Goal: Find contact information: Find contact information

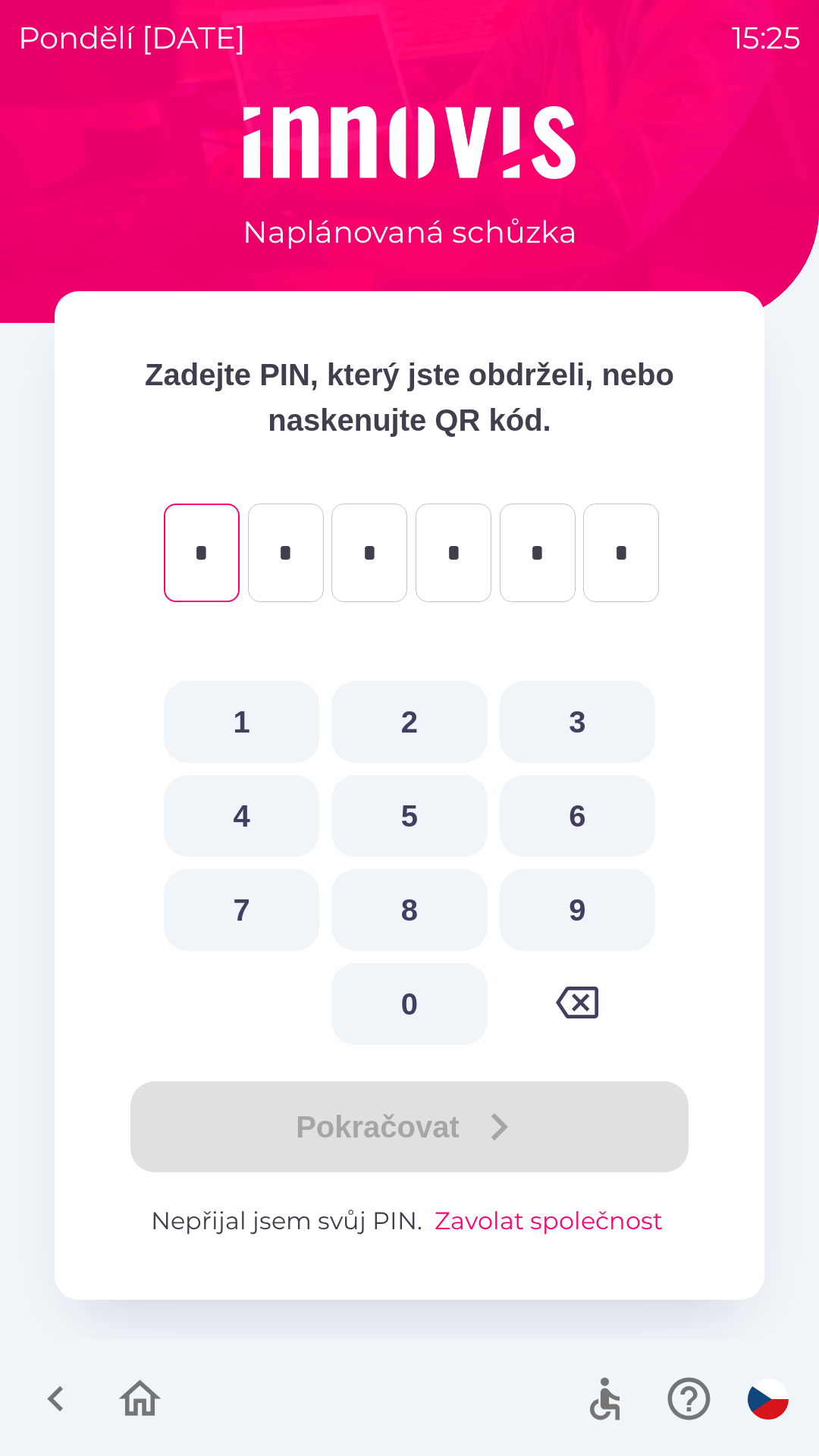
click at [533, 1218] on button "Zavolat společnost" at bounding box center [549, 1221] width 240 height 37
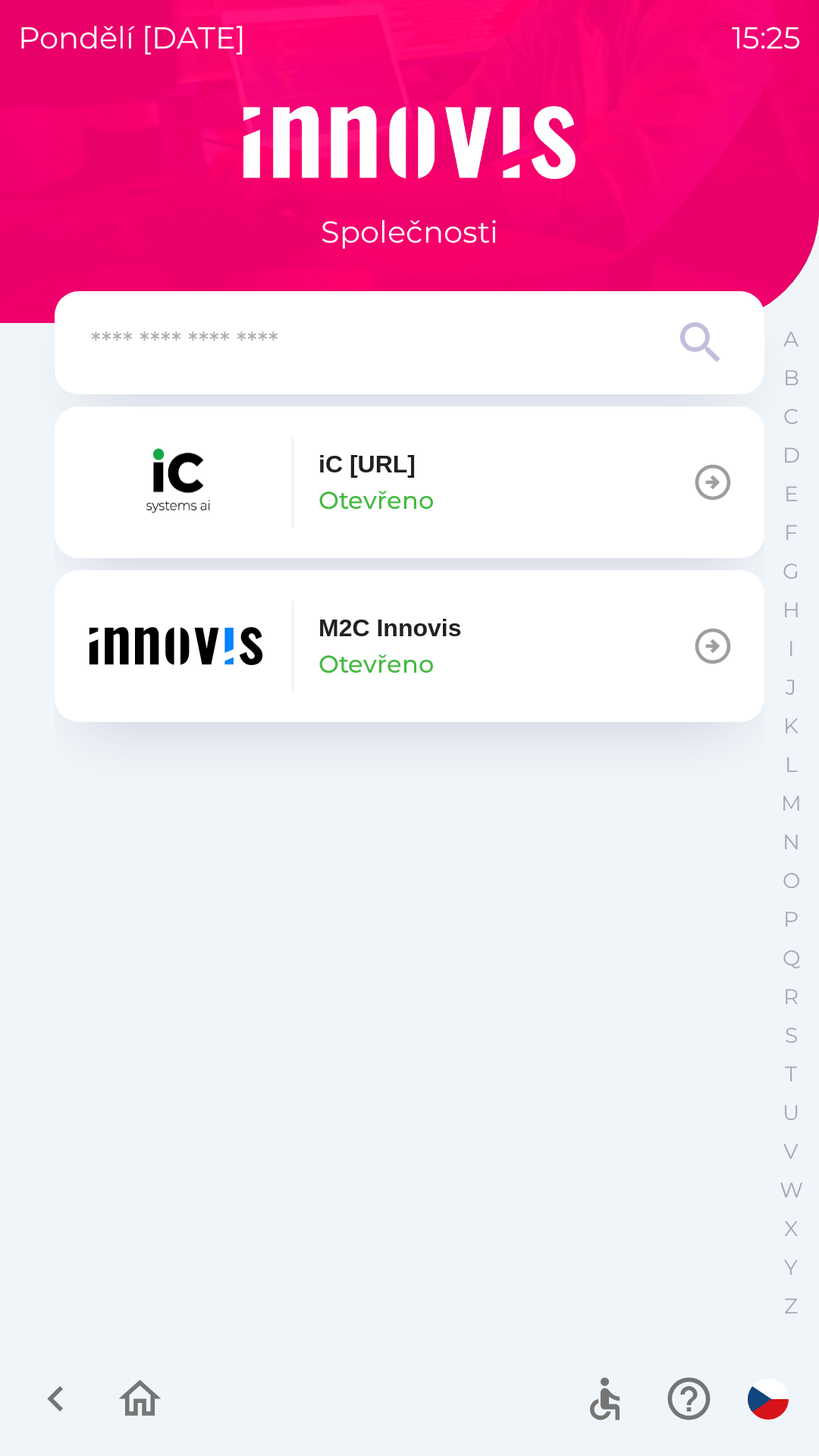
click at [134, 351] on input "text" at bounding box center [379, 343] width 576 height 41
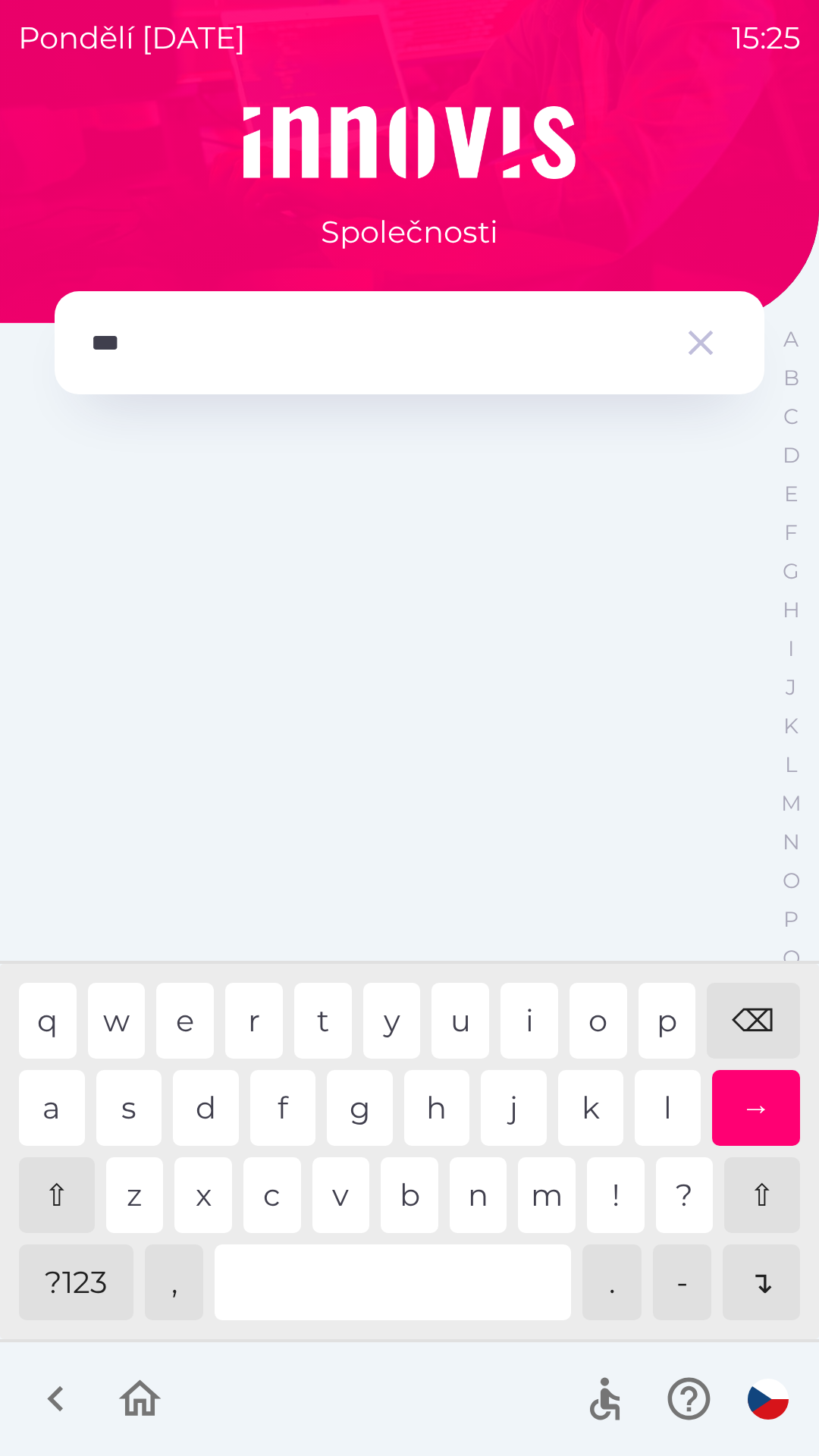
click at [186, 1016] on div "e" at bounding box center [185, 1021] width 57 height 76
click at [181, 1004] on div "e" at bounding box center [185, 1021] width 57 height 76
click at [469, 1189] on div "n" at bounding box center [478, 1195] width 57 height 76
click at [128, 1112] on div "s" at bounding box center [129, 1108] width 66 height 76
click at [118, 1025] on div "w" at bounding box center [116, 1021] width 57 height 76
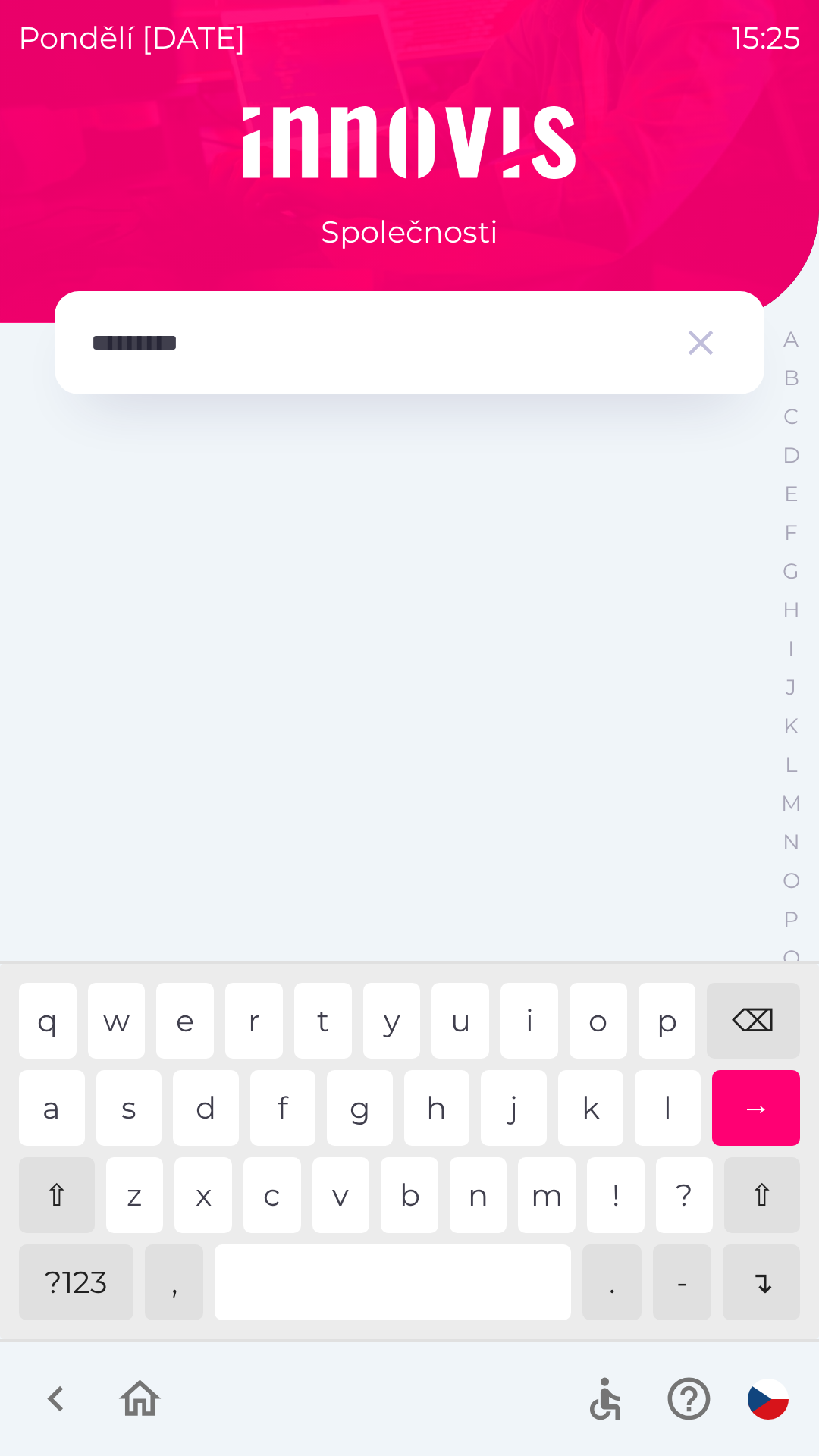
click at [56, 1112] on div "a" at bounding box center [52, 1108] width 66 height 76
type input "**********"
click at [475, 1195] on div "n" at bounding box center [478, 1195] width 57 height 76
click at [736, 1095] on div "→" at bounding box center [756, 1108] width 89 height 76
click at [753, 1111] on div "→" at bounding box center [756, 1108] width 89 height 76
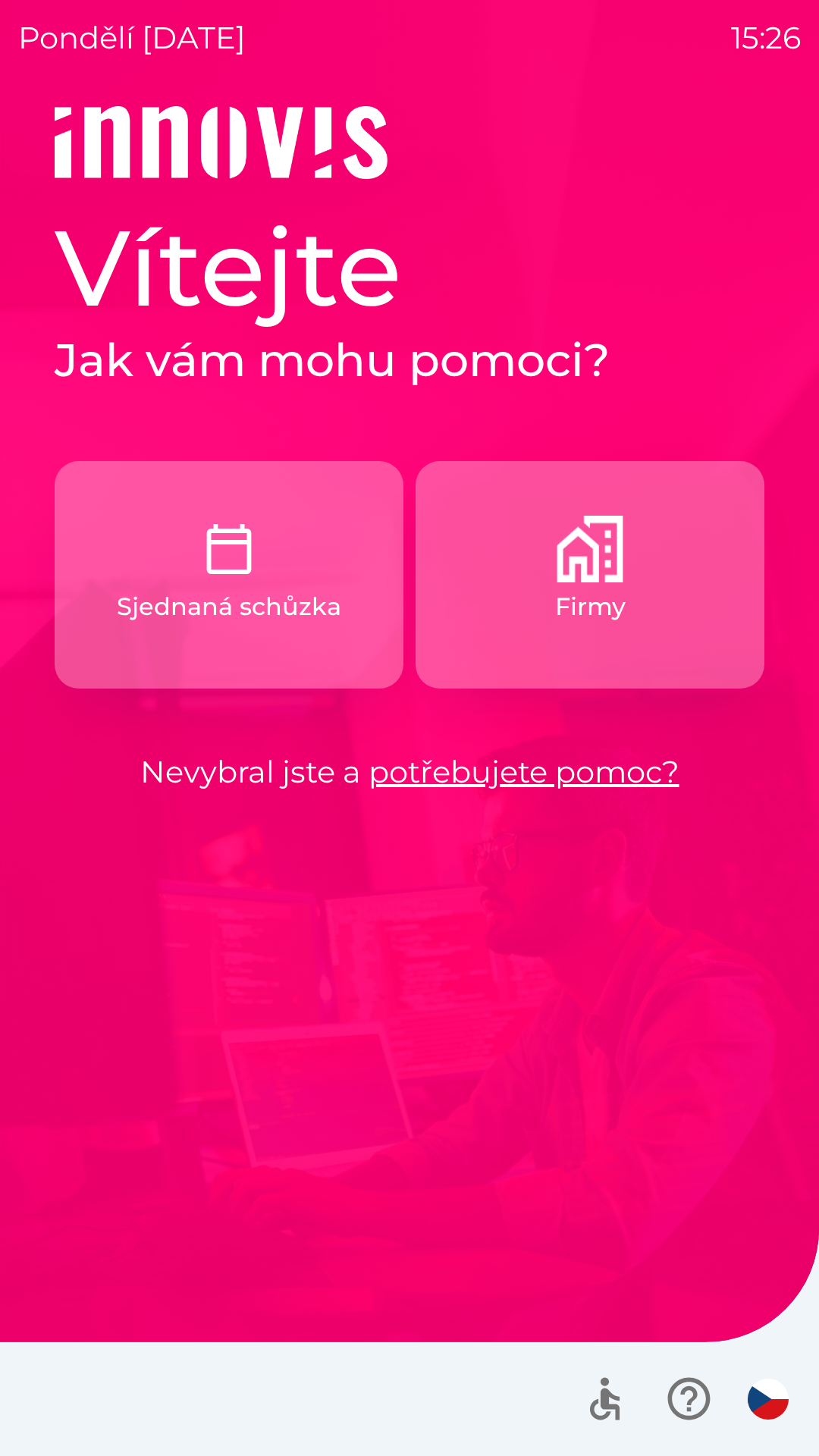
click at [565, 556] on img "button" at bounding box center [589, 549] width 67 height 67
